Goal: Information Seeking & Learning: Learn about a topic

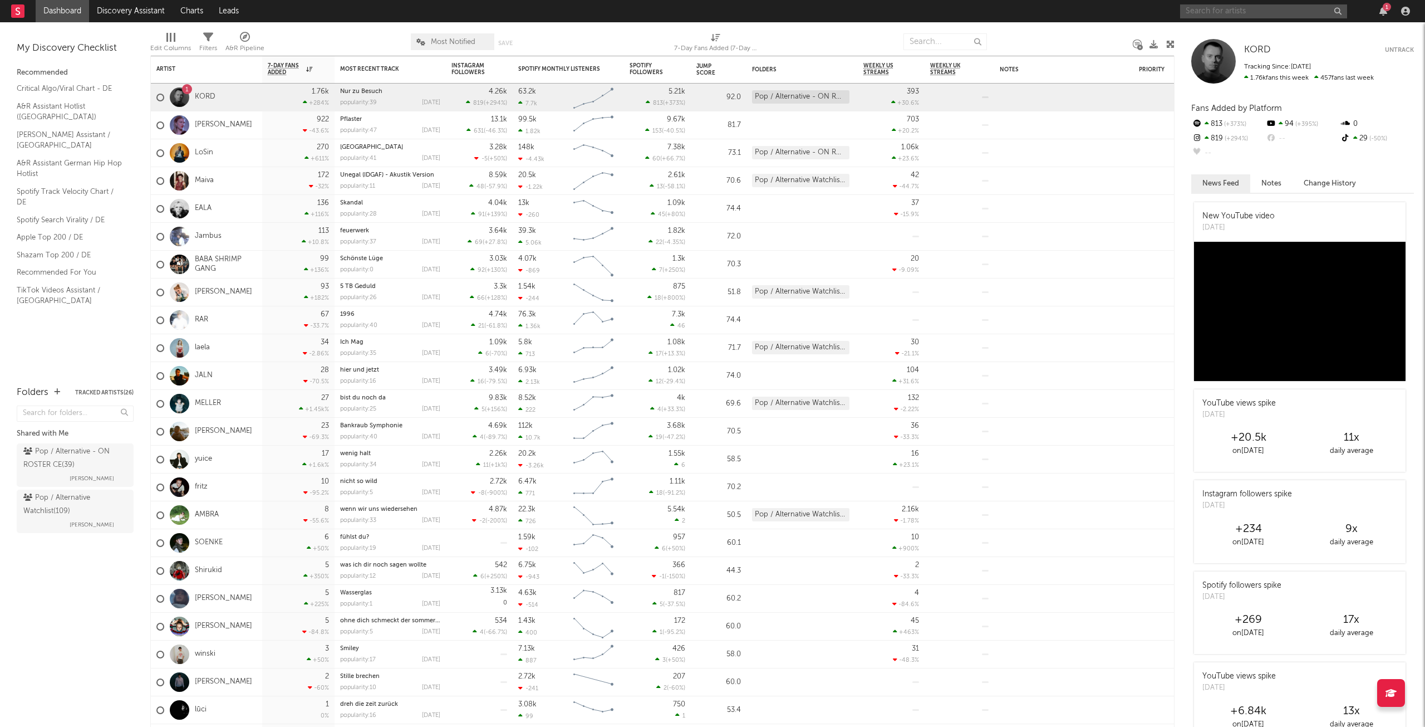
click at [1237, 11] on input "text" at bounding box center [1263, 11] width 167 height 14
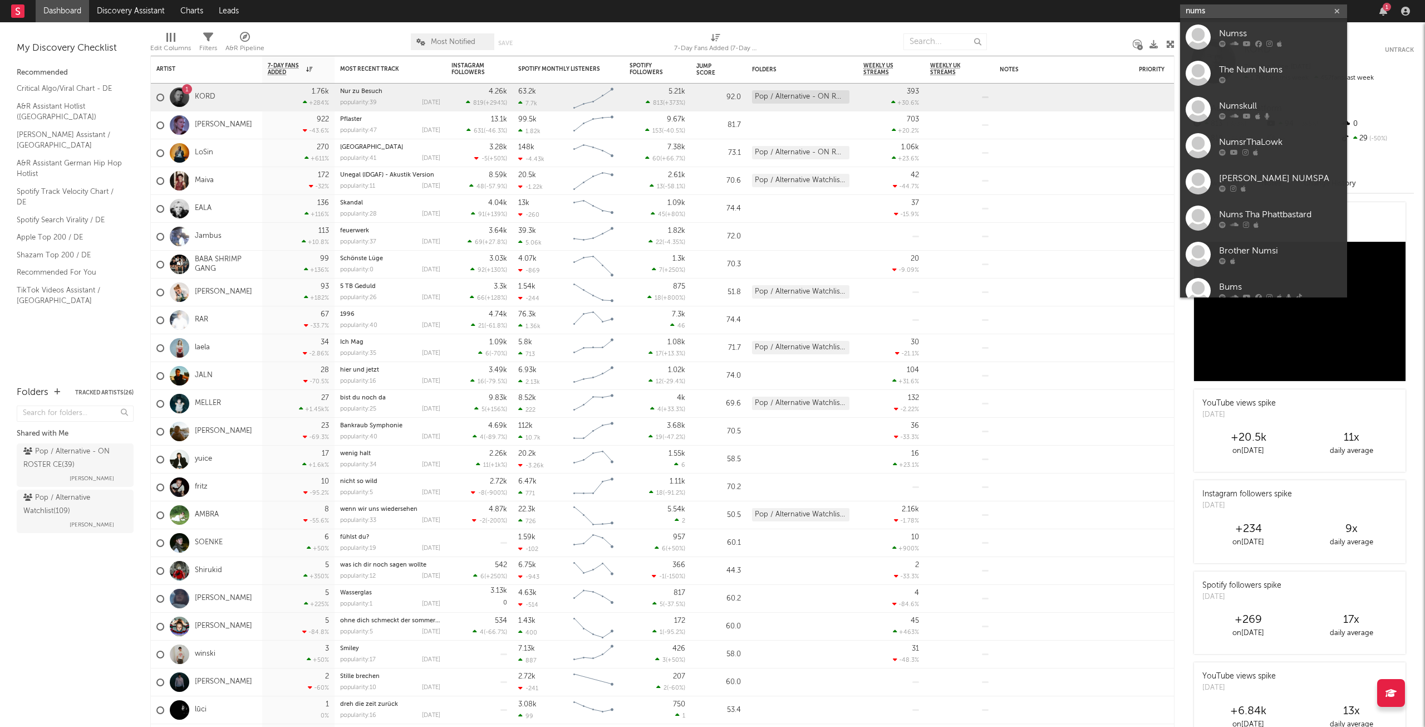
type input "nums"
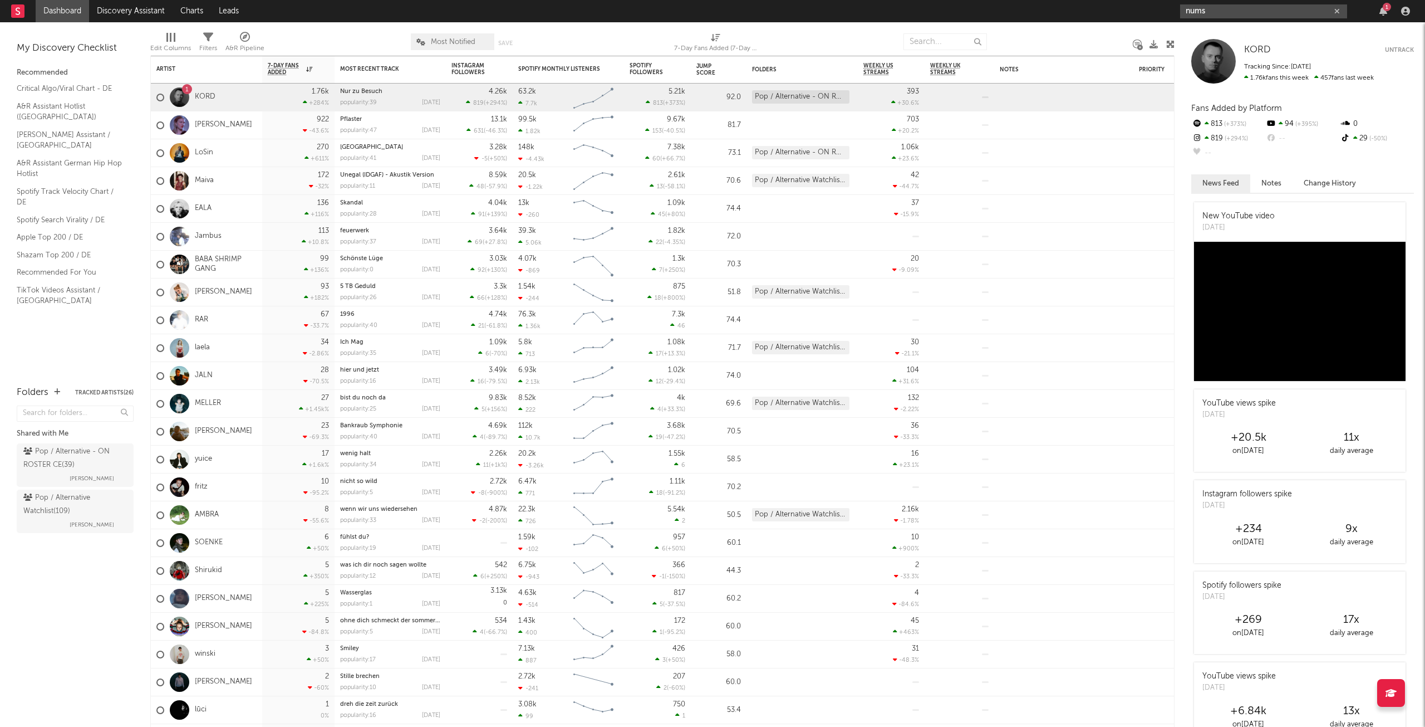
click at [1340, 9] on button "button" at bounding box center [1337, 11] width 9 height 11
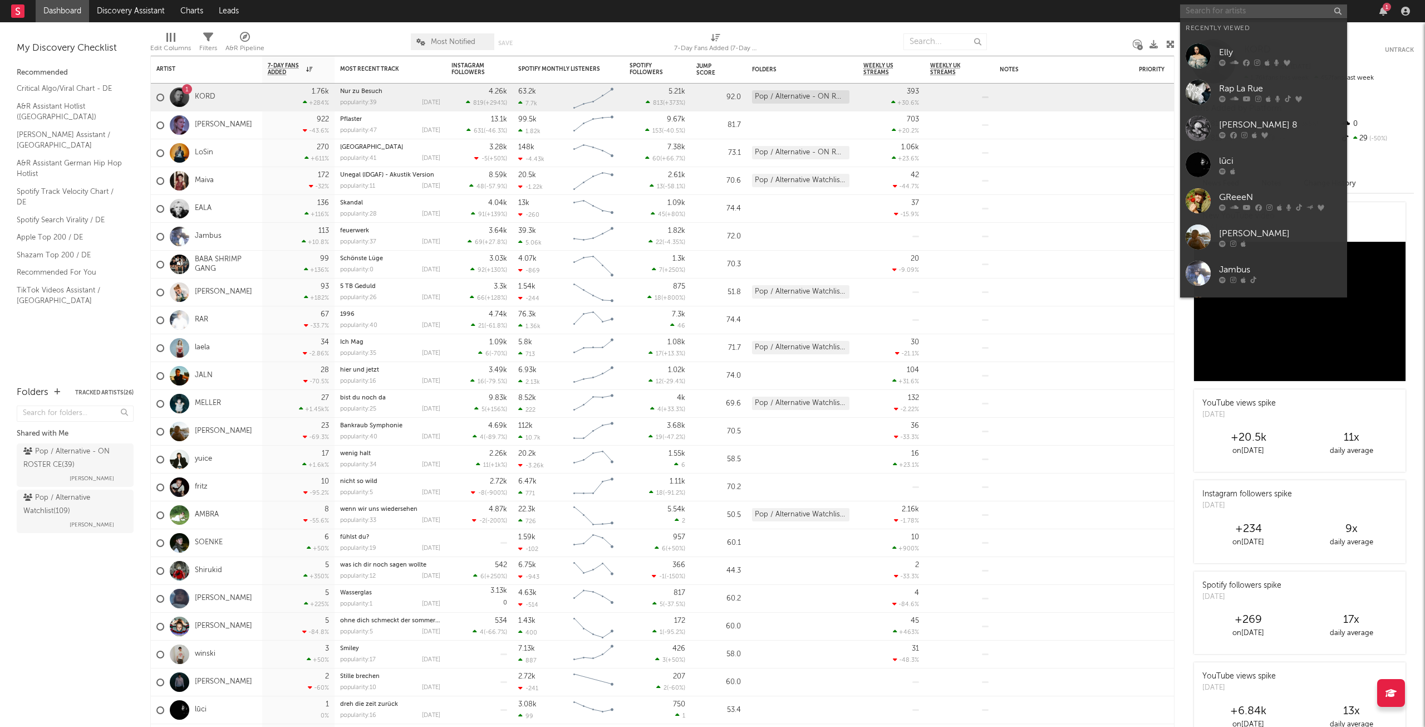
click at [1211, 12] on input "text" at bounding box center [1263, 11] width 167 height 14
paste input "[URL][DOMAIN_NAME]"
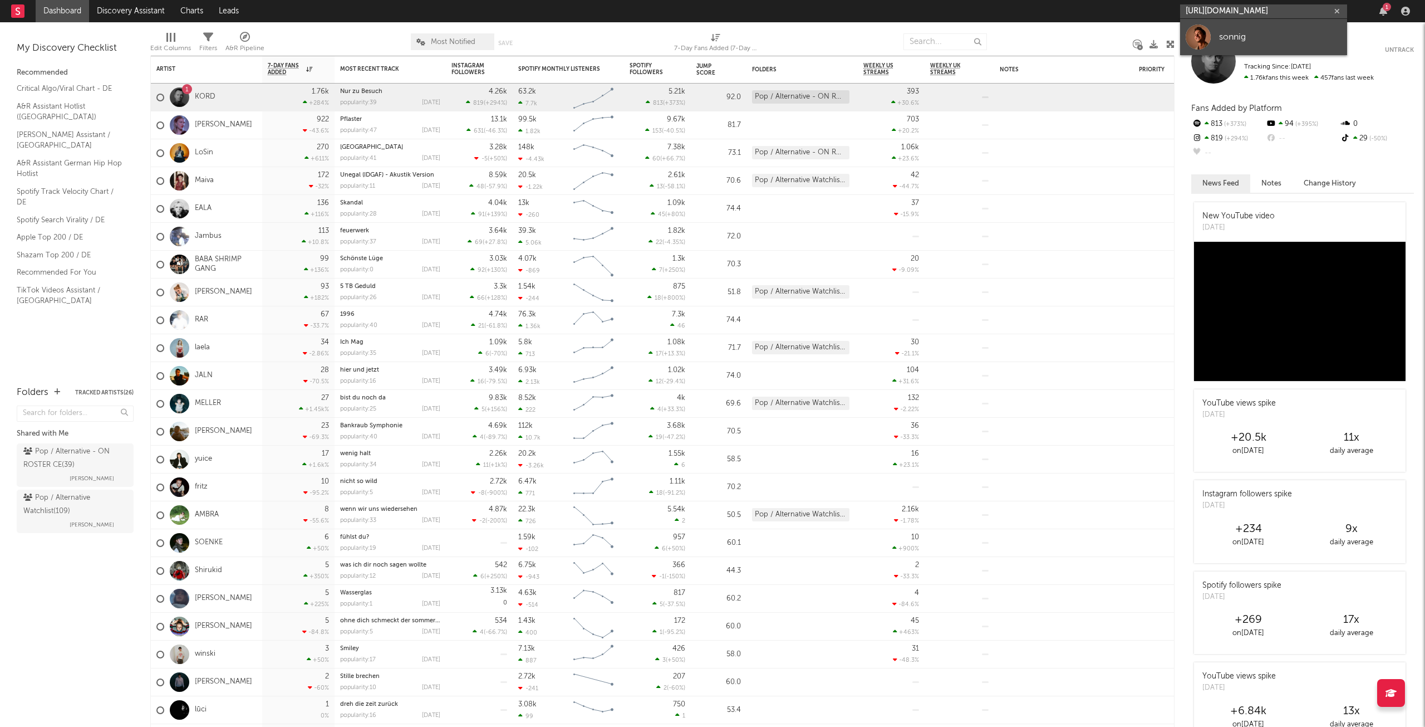
type input "[URL][DOMAIN_NAME]"
click at [1256, 26] on link "sonnig" at bounding box center [1263, 37] width 167 height 36
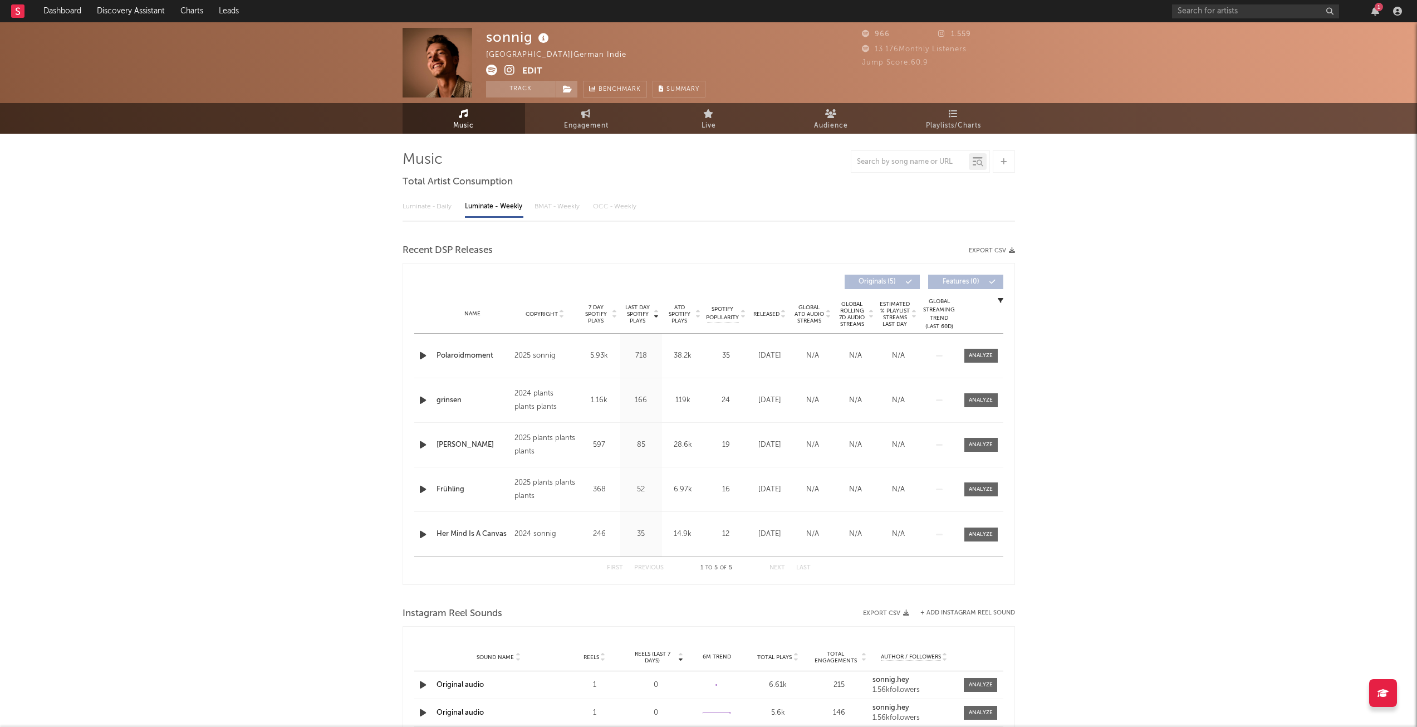
select select "6m"
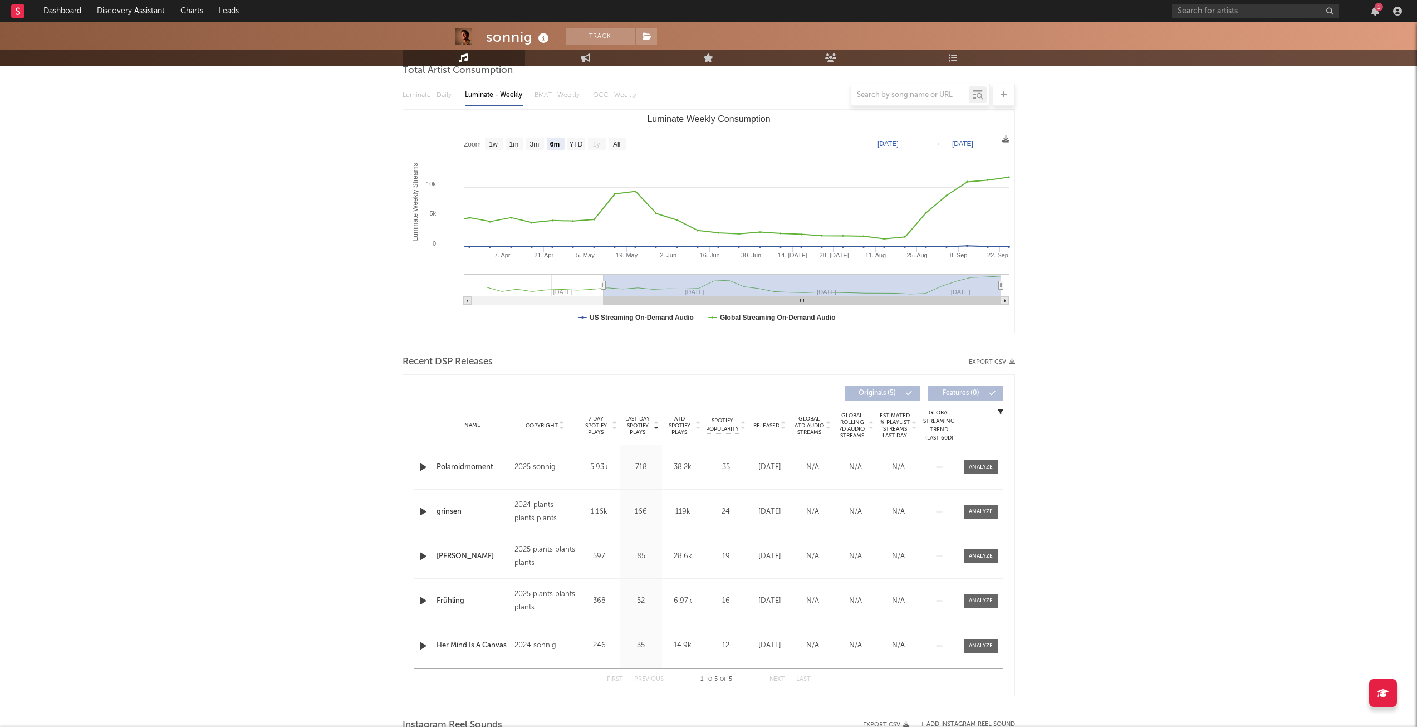
scroll to position [167, 0]
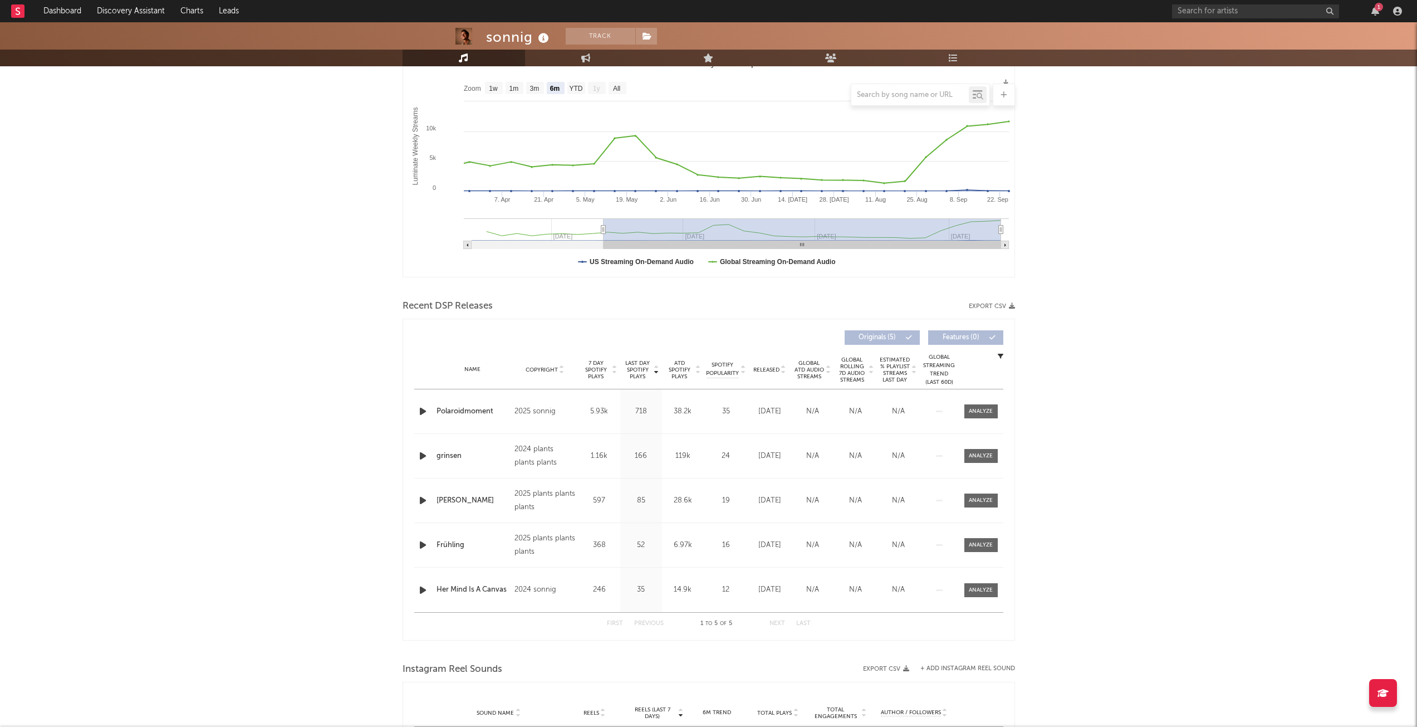
click at [781, 374] on div "Name Copyright Label Album Names Composer Names 7 Day Spotify Plays Last Day Sp…" at bounding box center [708, 369] width 589 height 39
click at [786, 373] on icon at bounding box center [784, 372] width 6 height 4
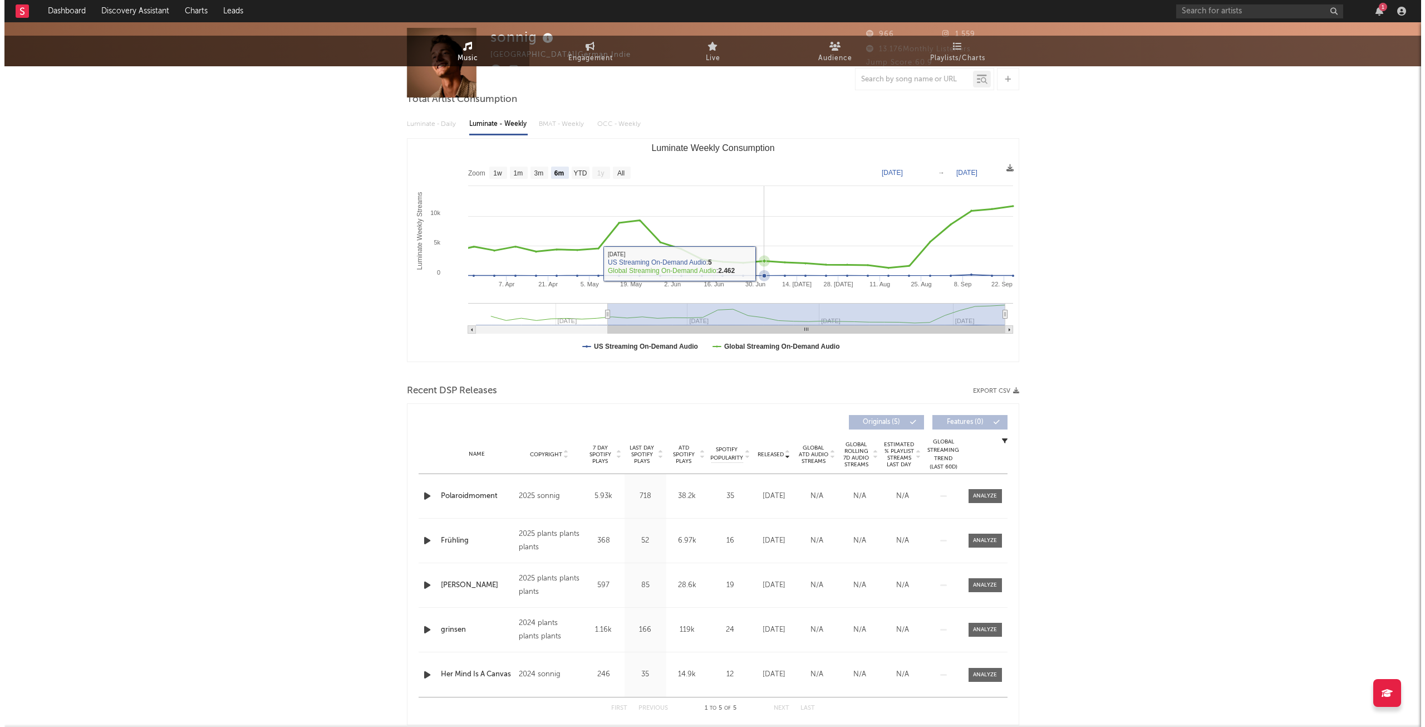
scroll to position [0, 0]
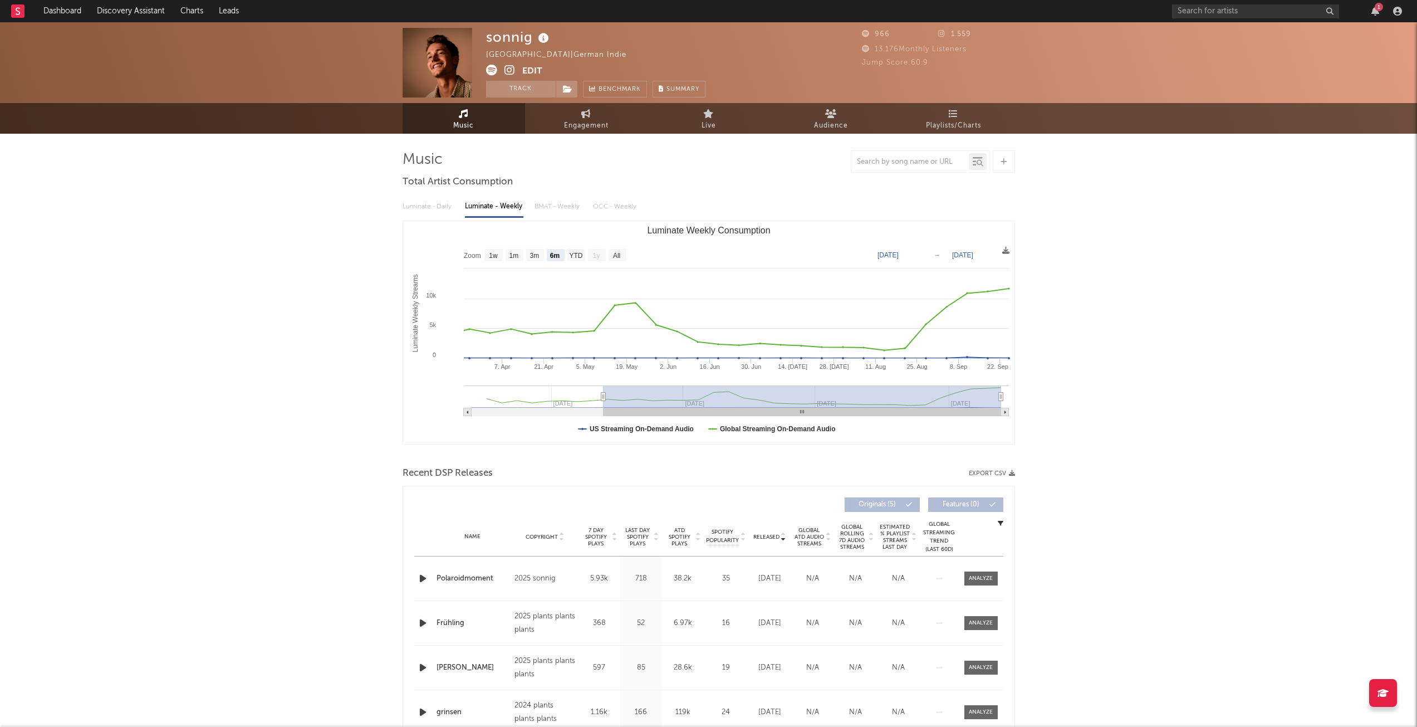
click at [511, 71] on icon at bounding box center [509, 70] width 11 height 11
click at [75, 17] on link "Dashboard" at bounding box center [62, 11] width 53 height 22
